Goal: Find specific page/section: Find specific page/section

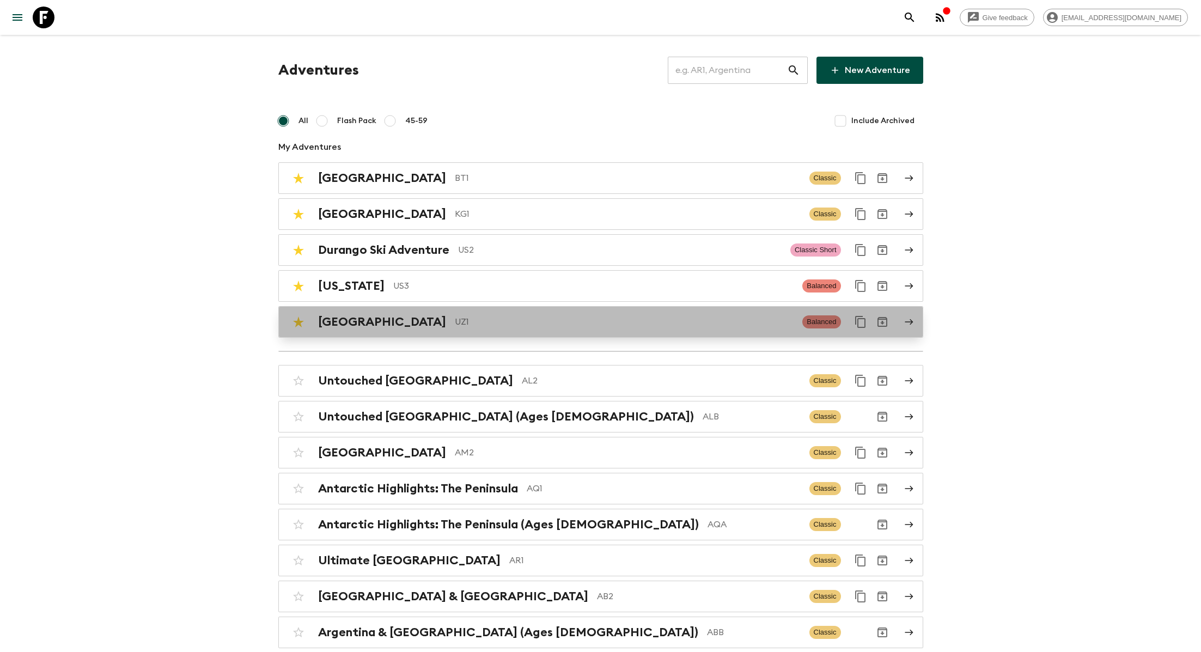
click at [455, 320] on p "UZ1" at bounding box center [624, 321] width 339 height 13
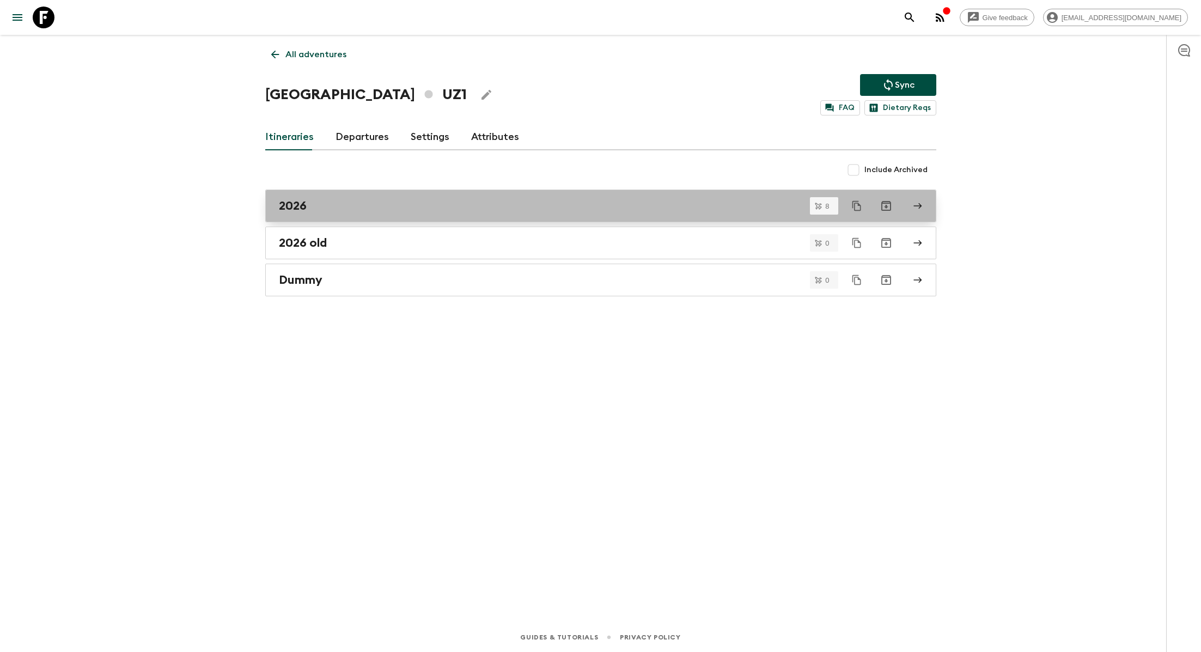
click at [333, 203] on div "2026" at bounding box center [590, 206] width 623 height 14
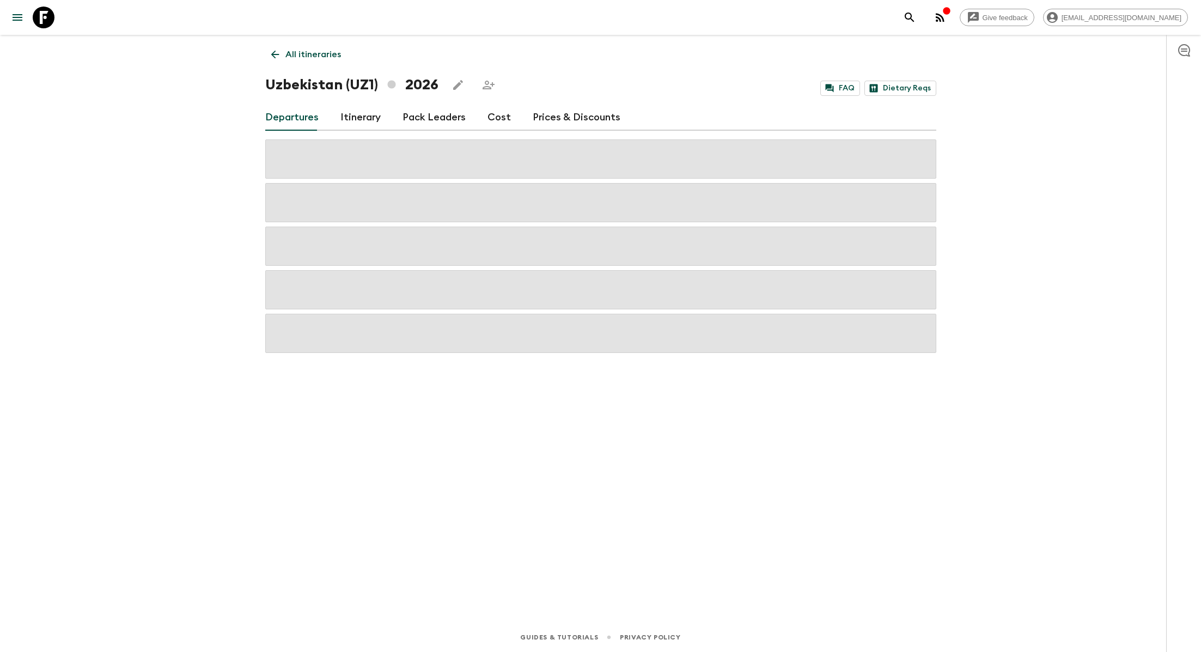
click at [358, 122] on link "Itinerary" at bounding box center [361, 118] width 40 height 26
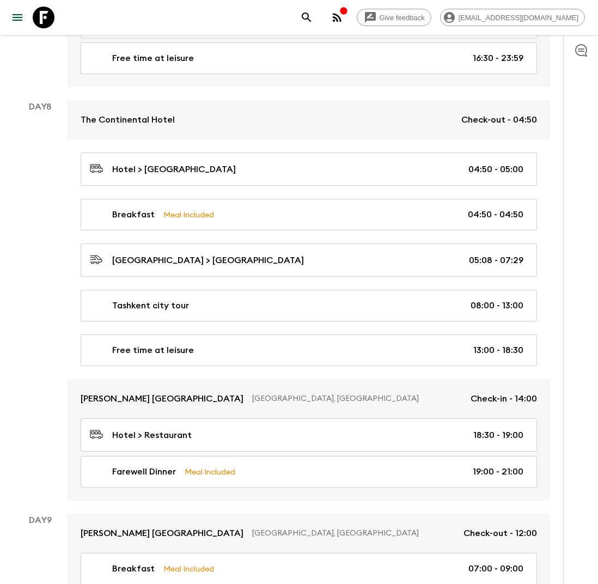
scroll to position [2446, 0]
